Goal: Transaction & Acquisition: Purchase product/service

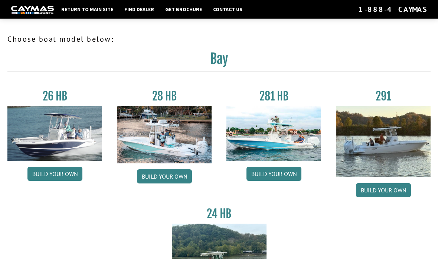
scroll to position [49, 0]
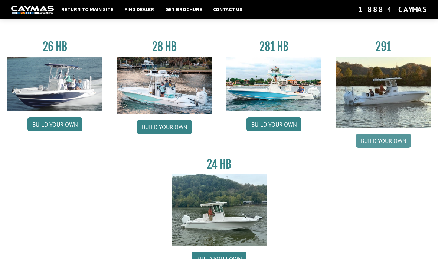
click at [399, 143] on link "Build your own" at bounding box center [383, 140] width 55 height 14
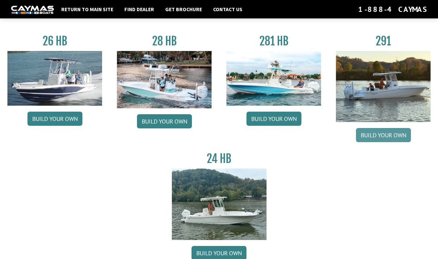
scroll to position [55, 0]
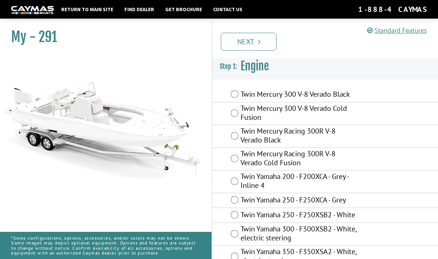
click at [364, 157] on div "Twin Mercury Racing 300R V-8 Verado Cold Fusion" at bounding box center [325, 158] width 226 height 23
click at [312, 149] on label "Twin Mercury Racing 300R V-8 Verado Cold Fusion" at bounding box center [300, 159] width 118 height 20
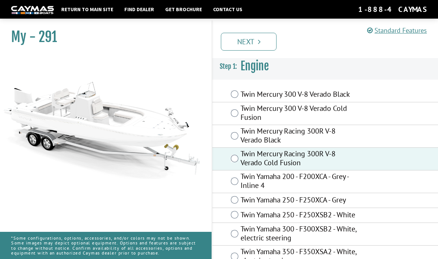
click at [295, 164] on label "Twin Mercury Racing 300R V-8 Verado Cold Fusion" at bounding box center [300, 159] width 118 height 20
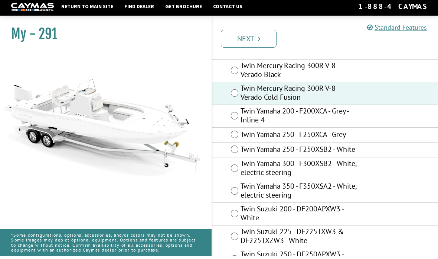
scroll to position [92, 0]
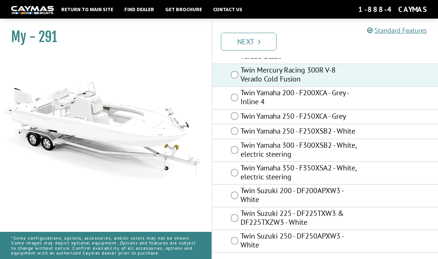
click at [325, 172] on label "Twin Yamaha 350 - F350XSA2 - White, electric steering" at bounding box center [300, 173] width 118 height 20
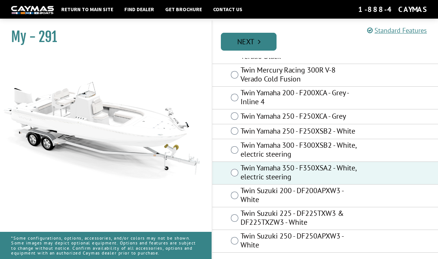
click at [271, 47] on link "Next" at bounding box center [249, 42] width 56 height 18
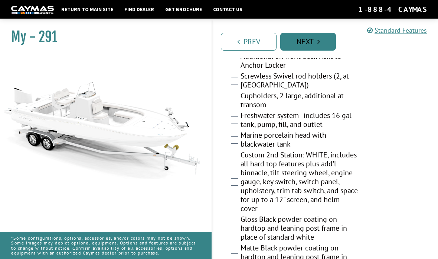
scroll to position [1043, 0]
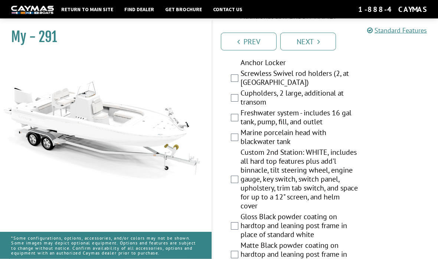
click at [298, 148] on label "Custom 2nd Station: WHITE, includes all hard top features plus add'l binnacle, …" at bounding box center [300, 180] width 118 height 64
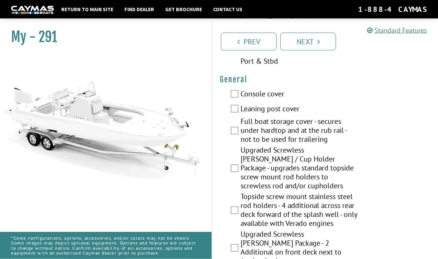
scroll to position [596, 0]
